Goal: Task Accomplishment & Management: Manage account settings

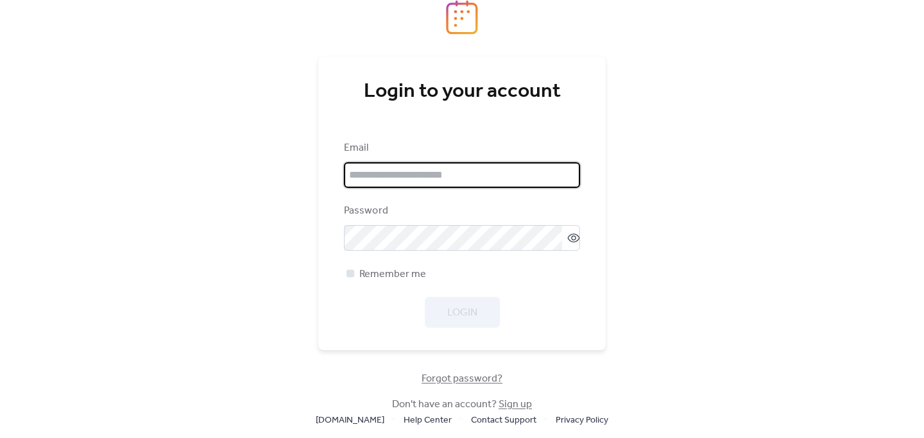
type input "**********"
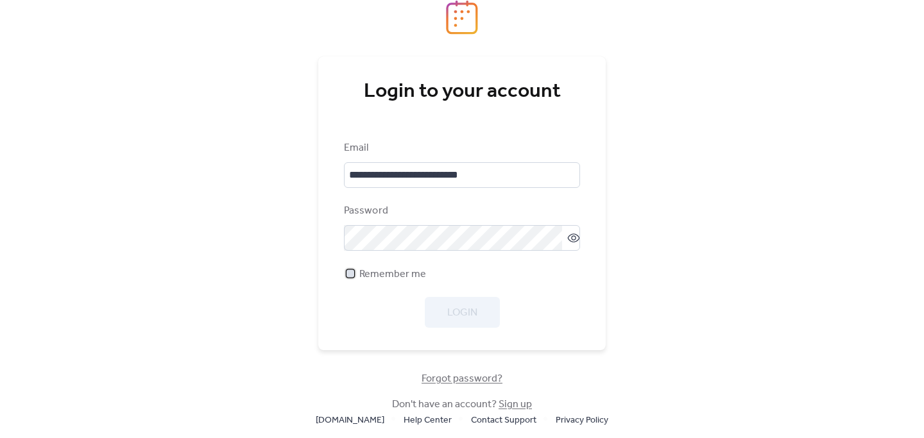
click at [354, 273] on div at bounding box center [350, 273] width 8 height 8
click at [453, 315] on span "Login" at bounding box center [462, 312] width 30 height 15
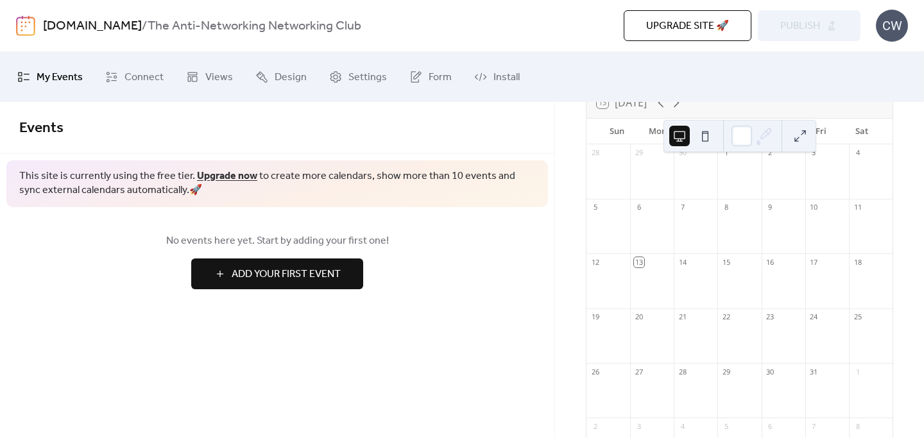
scroll to position [95, 0]
click at [225, 180] on link "Upgrade now" at bounding box center [227, 176] width 60 height 20
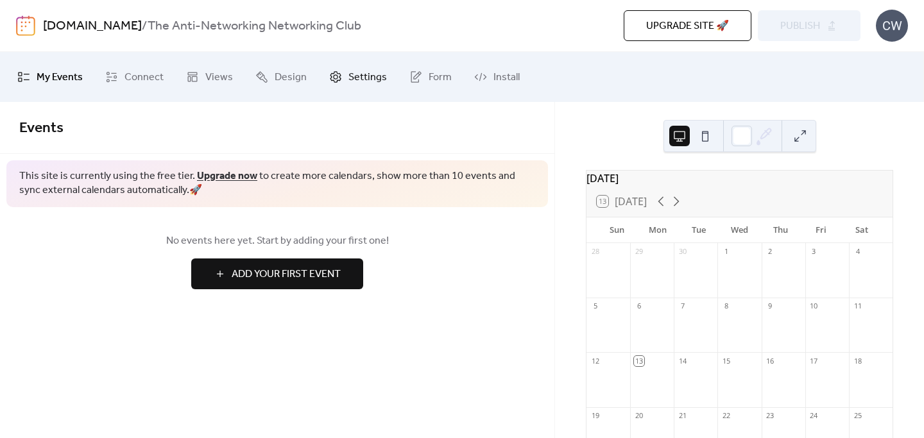
click at [363, 80] on span "Settings" at bounding box center [367, 77] width 38 height 21
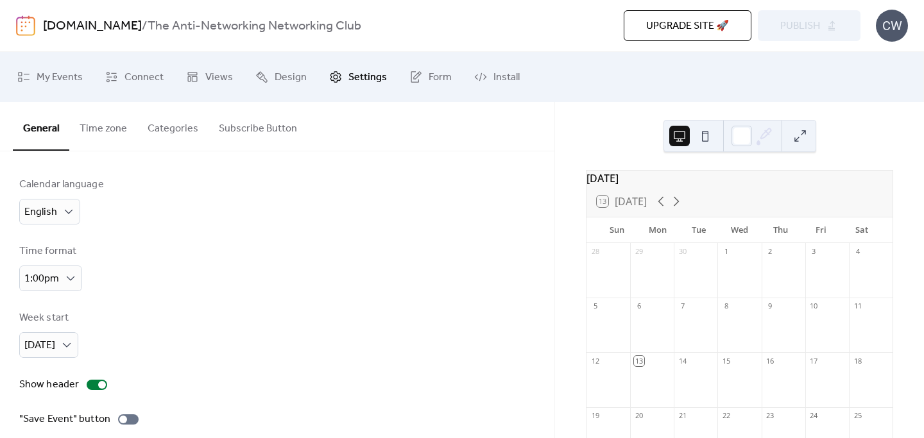
scroll to position [141, 0]
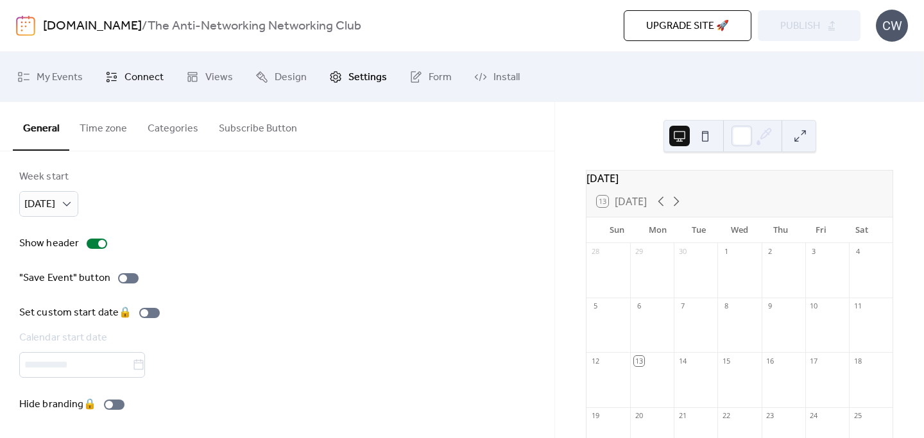
click at [136, 77] on span "Connect" at bounding box center [143, 77] width 39 height 21
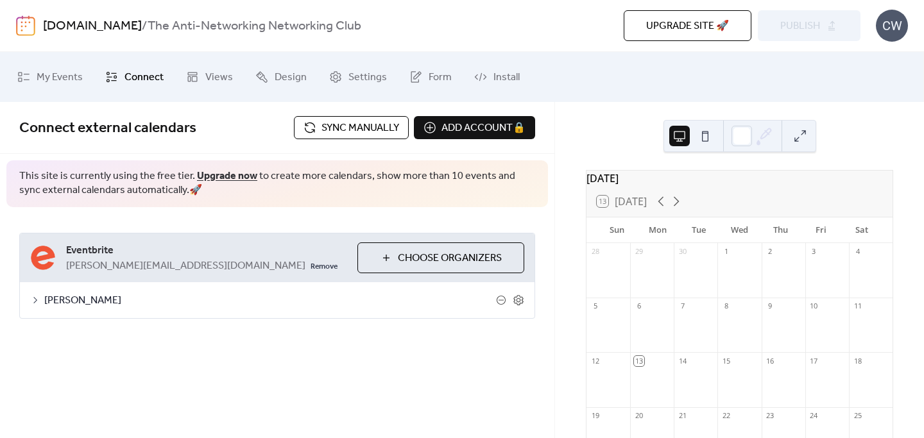
click at [342, 127] on span "Sync manually" at bounding box center [360, 128] width 78 height 15
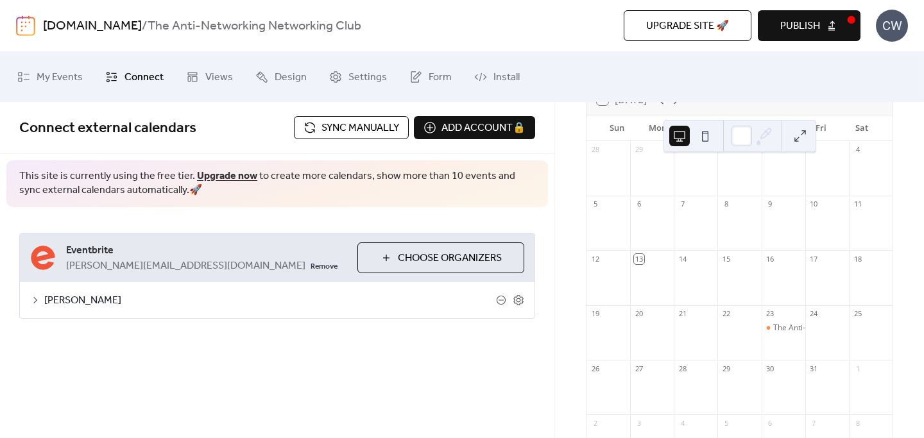
scroll to position [115, 0]
click at [808, 22] on span "Publish" at bounding box center [800, 26] width 40 height 15
